Goal: Task Accomplishment & Management: Complete application form

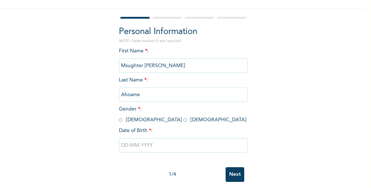
scroll to position [55, 0]
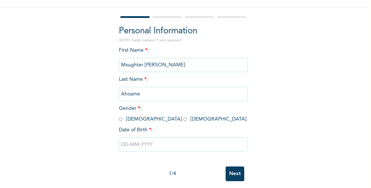
click at [119, 118] on input "radio" at bounding box center [121, 119] width 4 height 7
radio input "true"
click at [122, 143] on input "text" at bounding box center [183, 144] width 129 height 14
select select "7"
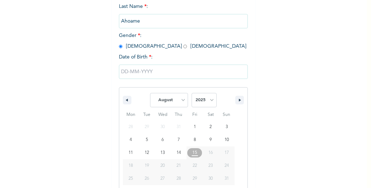
scroll to position [138, 0]
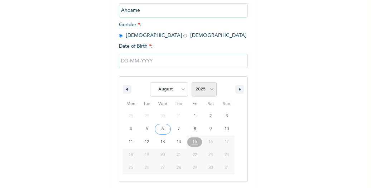
click at [210, 91] on select "2025 2024 2023 2022 2021 2020 2019 2018 2017 2016 2015 2014 2013 2012 2011 2010…" at bounding box center [204, 89] width 25 height 14
select select "1987"
click at [192, 83] on select "2025 2024 2023 2022 2021 2020 2019 2018 2017 2016 2015 2014 2013 2012 2011 2010…" at bounding box center [204, 89] width 25 height 14
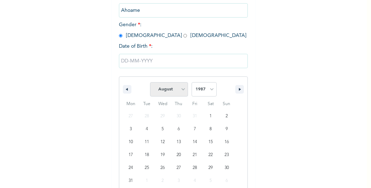
click at [179, 91] on select "January February March April May June July August September October November De…" at bounding box center [169, 89] width 38 height 14
click at [182, 90] on select "January February March April May June July August September October November De…" at bounding box center [169, 89] width 38 height 14
click at [169, 86] on select "January February March April May June July August September October November De…" at bounding box center [169, 89] width 38 height 14
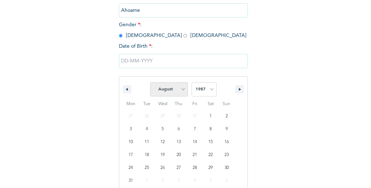
click at [180, 90] on select "January February March April May June July August September October November De…" at bounding box center [169, 89] width 38 height 14
select select "1"
click at [150, 83] on select "January February March April May June July August September October November De…" at bounding box center [169, 89] width 38 height 14
type input "[DATE]"
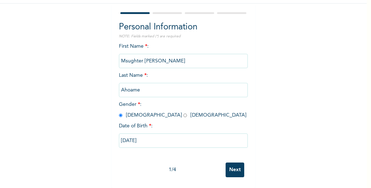
scroll to position [65, 0]
click at [234, 166] on input "Next" at bounding box center [235, 169] width 19 height 15
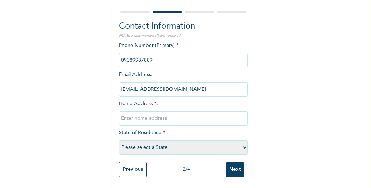
click at [156, 56] on input "phone" at bounding box center [183, 60] width 129 height 14
click at [156, 53] on input "phone" at bounding box center [183, 60] width 129 height 14
click at [174, 53] on input "phone" at bounding box center [183, 60] width 129 height 14
click at [160, 55] on input "phone" at bounding box center [183, 60] width 129 height 14
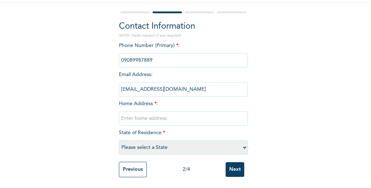
click at [154, 113] on input "text" at bounding box center [183, 118] width 129 height 14
type input "b"
click at [174, 143] on select "Please select a State [PERSON_NAME] (FCT) [PERSON_NAME] Ibom [GEOGRAPHIC_DATA] …" at bounding box center [183, 147] width 129 height 14
click at [295, 110] on div "Enrollee Sign-Up Form Contact Information NOTE: Fields marked (*) are required …" at bounding box center [183, 63] width 367 height 247
click at [231, 113] on input "Block 1 Flat 1, [GEOGRAPHIC_DATA][PERSON_NAME]" at bounding box center [183, 118] width 129 height 14
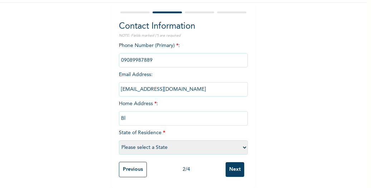
type input "B"
click at [242, 143] on select "Please select a State [PERSON_NAME] (FCT) [PERSON_NAME] Ibom [GEOGRAPHIC_DATA] …" at bounding box center [183, 147] width 129 height 14
select select "19"
click at [119, 140] on select "Please select a State [PERSON_NAME] (FCT) [PERSON_NAME] Ibom [GEOGRAPHIC_DATA] …" at bounding box center [183, 147] width 129 height 14
click at [196, 113] on input "text" at bounding box center [183, 118] width 129 height 14
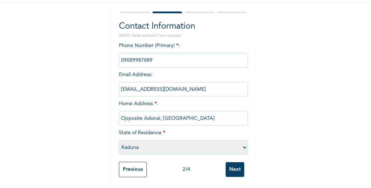
click at [211, 111] on input "Opposite Adonai, [GEOGRAPHIC_DATA]" at bounding box center [183, 118] width 129 height 14
type input "Opposite Adonai, [GEOGRAPHIC_DATA], [GEOGRAPHIC_DATA]"
click at [229, 165] on input "Next" at bounding box center [235, 169] width 19 height 15
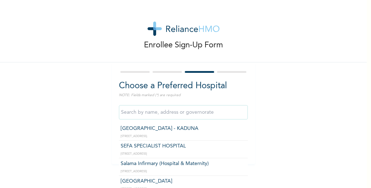
click at [242, 114] on input "text" at bounding box center [183, 112] width 129 height 14
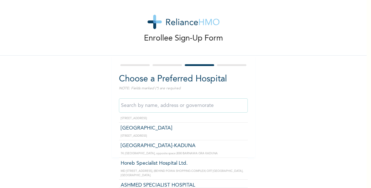
scroll to position [51, 0]
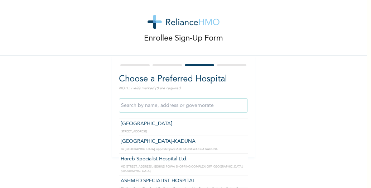
type input "[GEOGRAPHIC_DATA]-KADUNA"
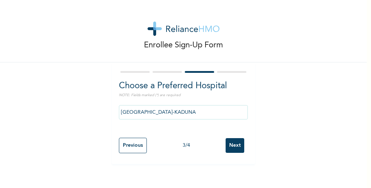
scroll to position [0, 0]
click at [235, 145] on input "Next" at bounding box center [235, 145] width 19 height 15
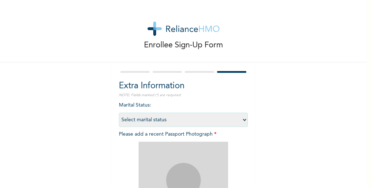
click at [240, 118] on select "Select marital status [DEMOGRAPHIC_DATA] Married [DEMOGRAPHIC_DATA] Widow/[DEMO…" at bounding box center [183, 120] width 129 height 14
select select "2"
click at [119, 113] on select "Select marital status [DEMOGRAPHIC_DATA] Married [DEMOGRAPHIC_DATA] Widow/[DEMO…" at bounding box center [183, 120] width 129 height 14
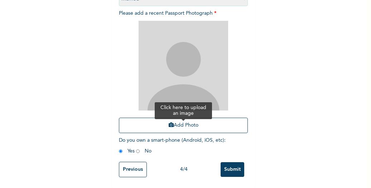
click at [195, 119] on button "Add Photo" at bounding box center [183, 125] width 129 height 15
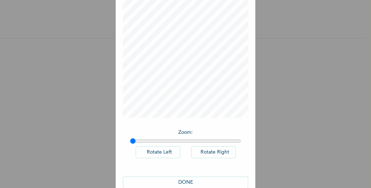
scroll to position [62, 0]
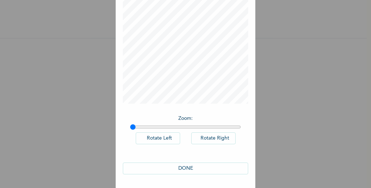
click at [188, 169] on button "DONE" at bounding box center [185, 168] width 125 height 12
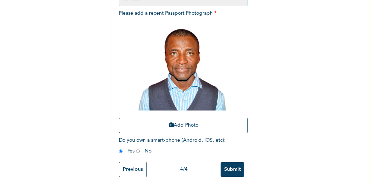
scroll to position [127, 0]
click at [225, 163] on input "Submit" at bounding box center [233, 169] width 24 height 15
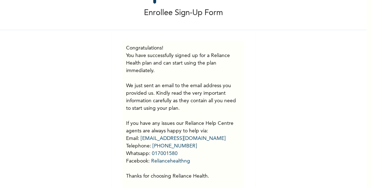
scroll to position [59, 0]
